Goal: Find specific page/section: Find specific page/section

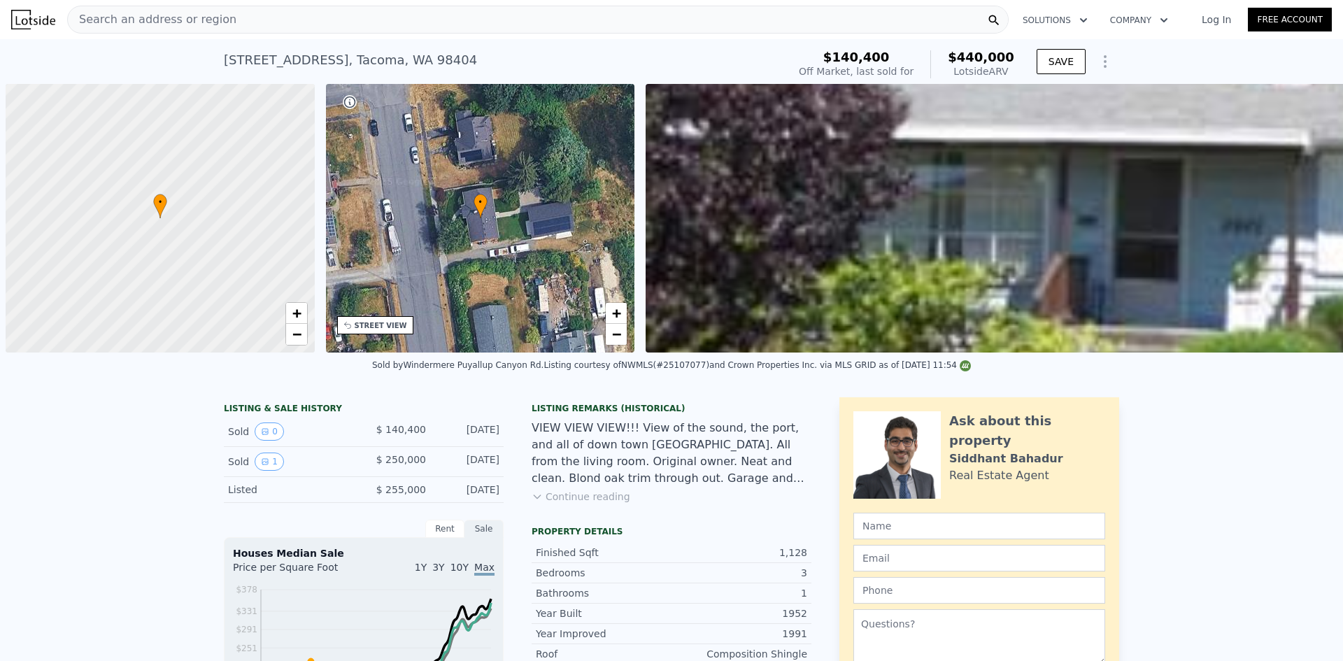
scroll to position [0, 6]
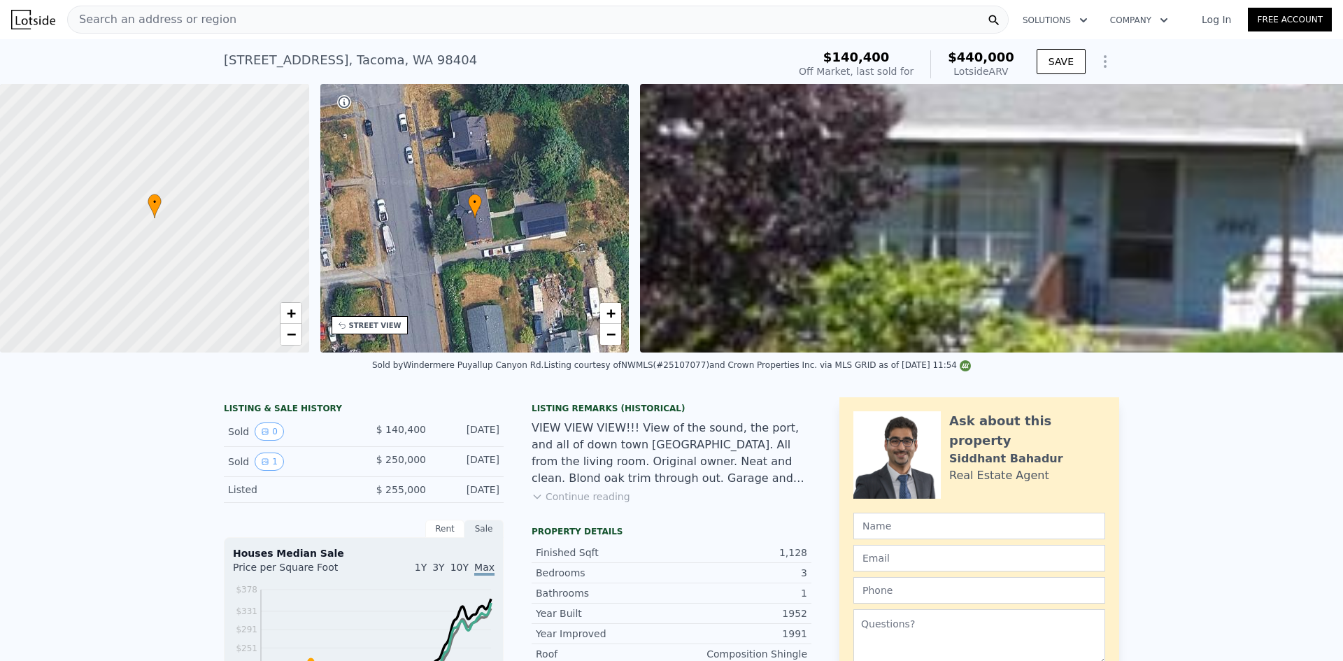
click at [647, 19] on div "Search an address or region" at bounding box center [537, 20] width 941 height 28
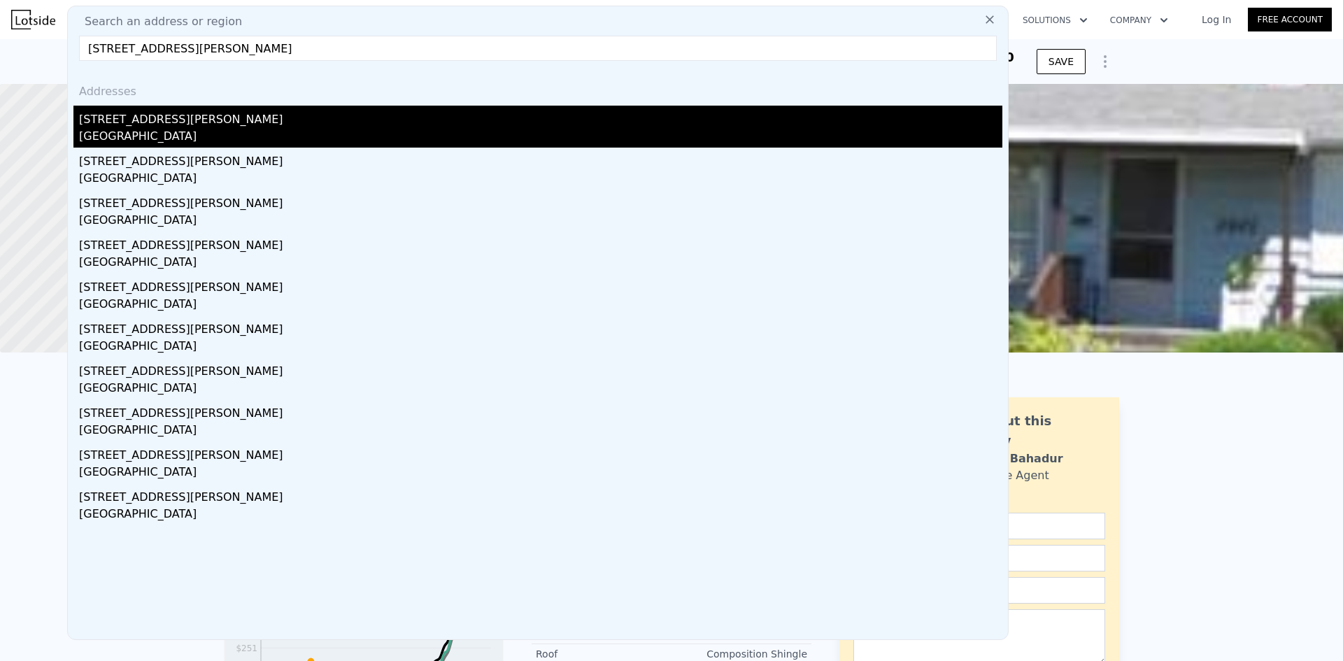
type input "[STREET_ADDRESS][PERSON_NAME]"
click at [308, 127] on div "[STREET_ADDRESS][PERSON_NAME]" at bounding box center [540, 117] width 923 height 22
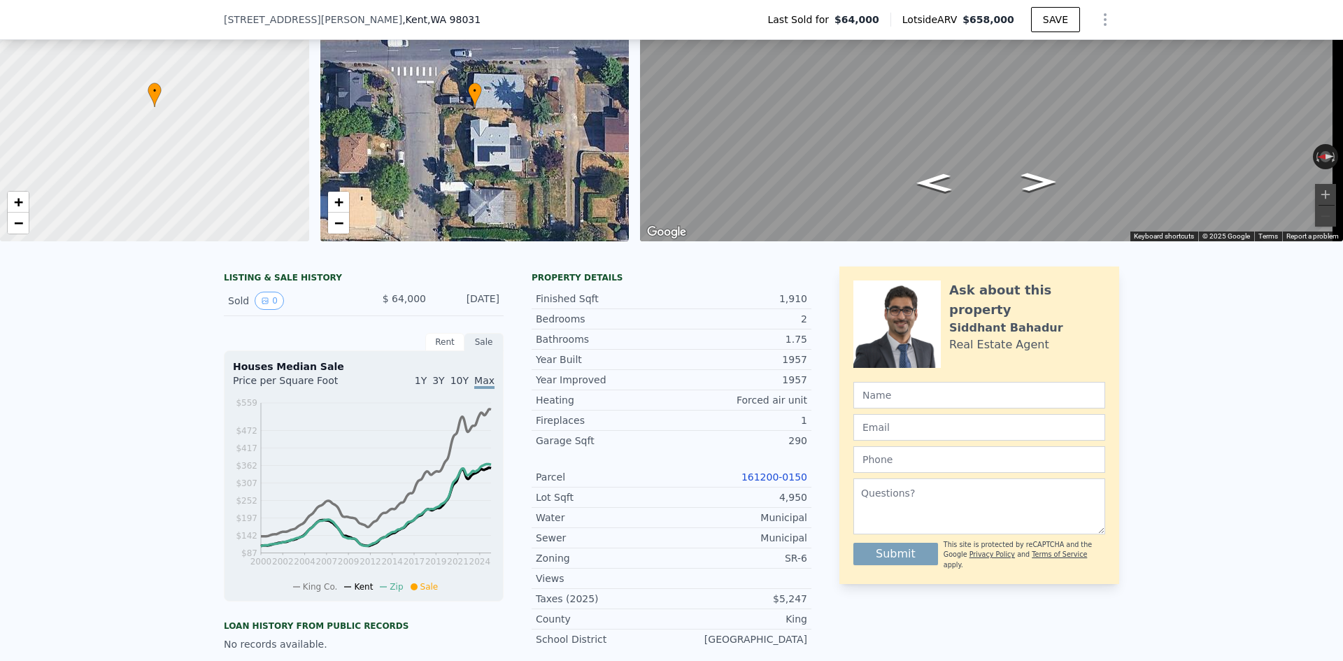
scroll to position [205, 0]
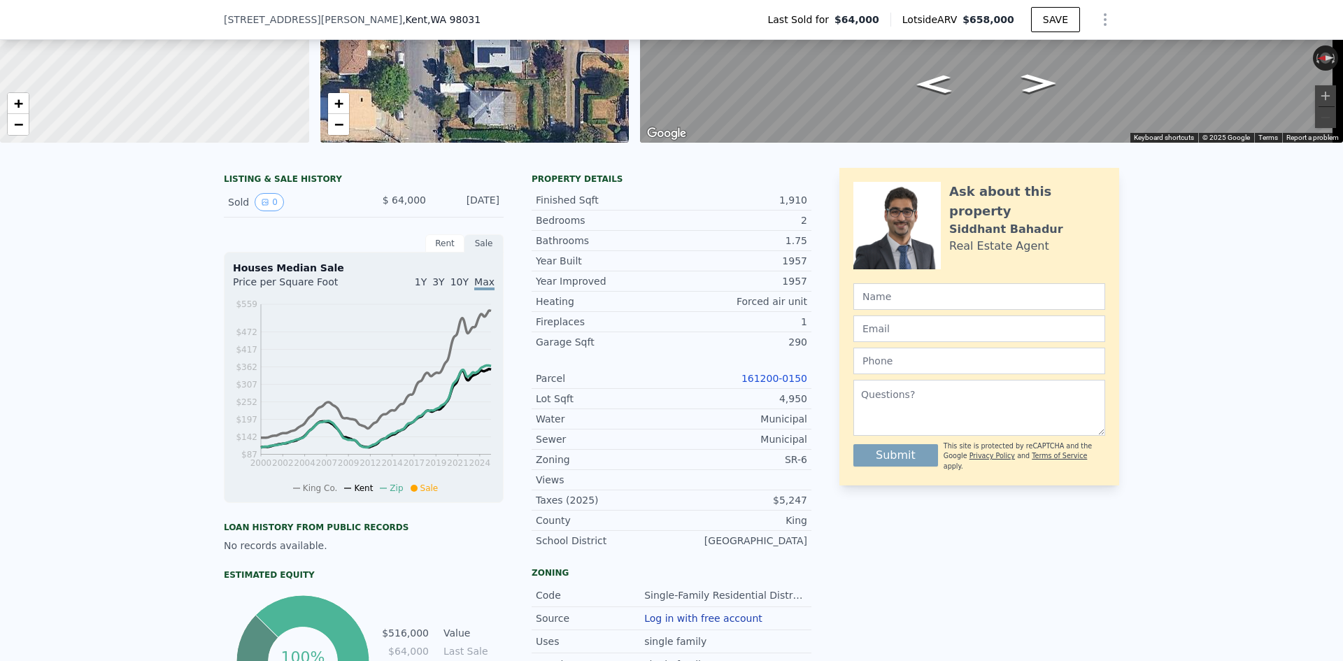
click at [788, 384] on link "161200-0150" at bounding box center [774, 378] width 66 height 11
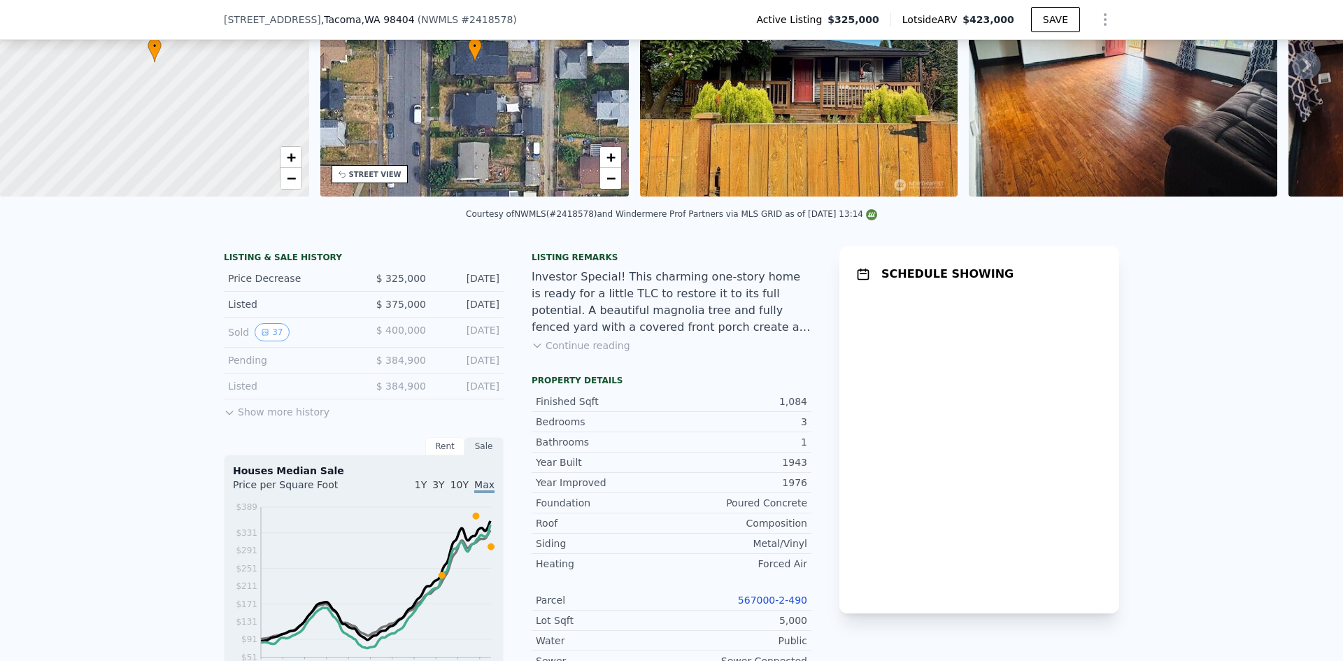
scroll to position [275, 0]
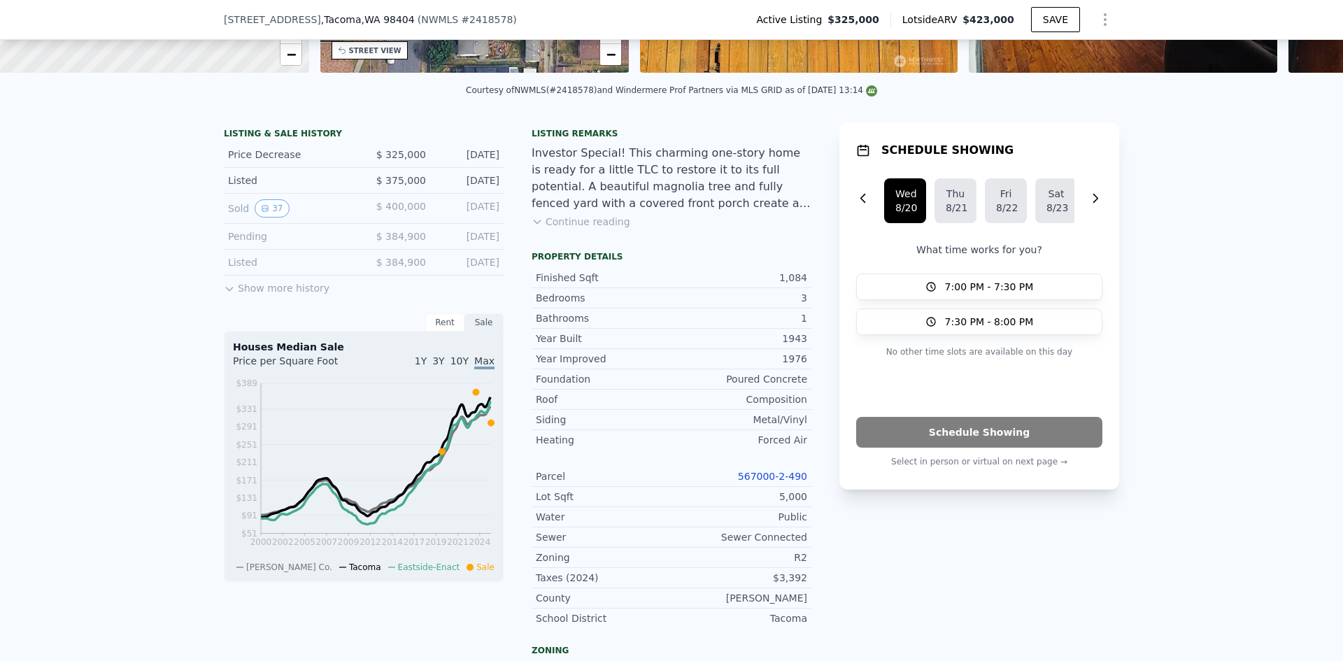
drag, startPoint x: 770, startPoint y: 500, endPoint x: 780, endPoint y: 488, distance: 15.4
click at [770, 499] on div "Lot Sqft 5,000" at bounding box center [672, 497] width 280 height 20
click at [780, 482] on link "567000-2-490" at bounding box center [772, 476] width 69 height 11
